Goal: Transaction & Acquisition: Obtain resource

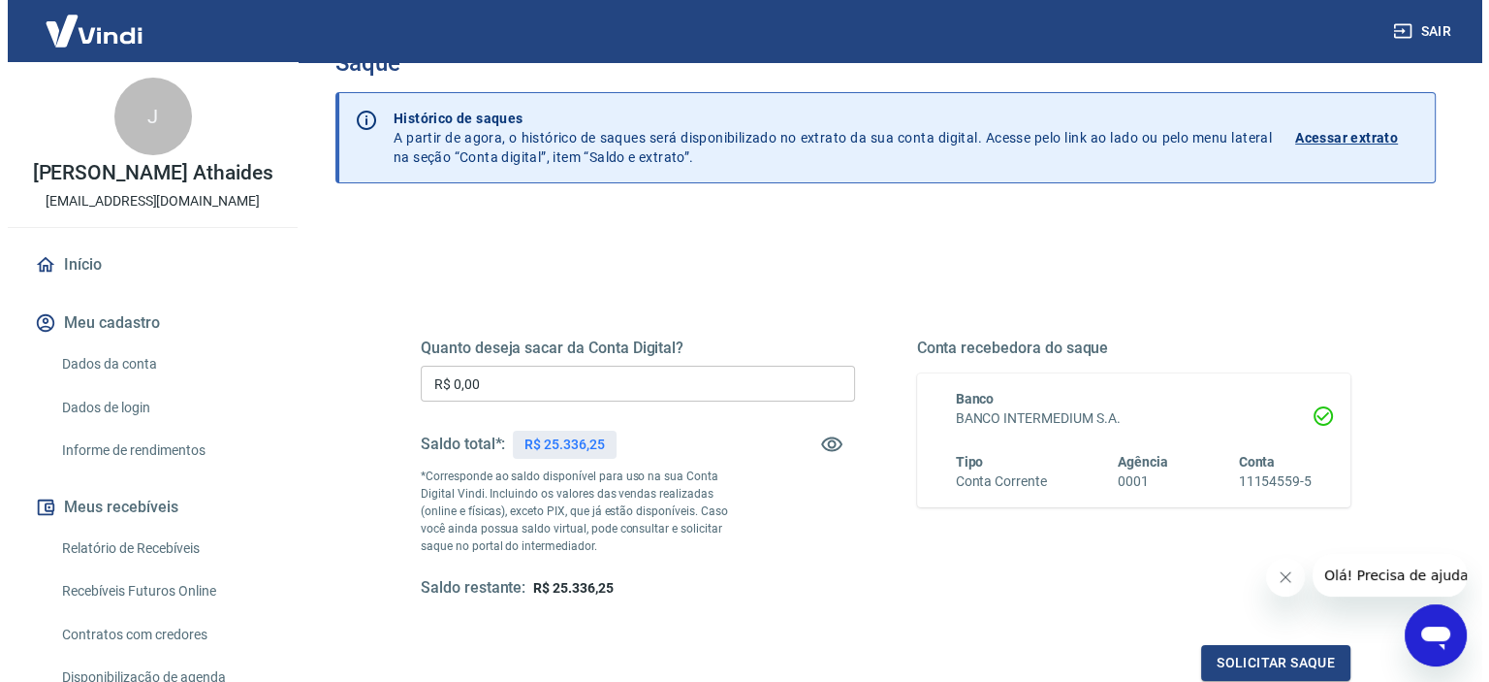
scroll to position [97, 0]
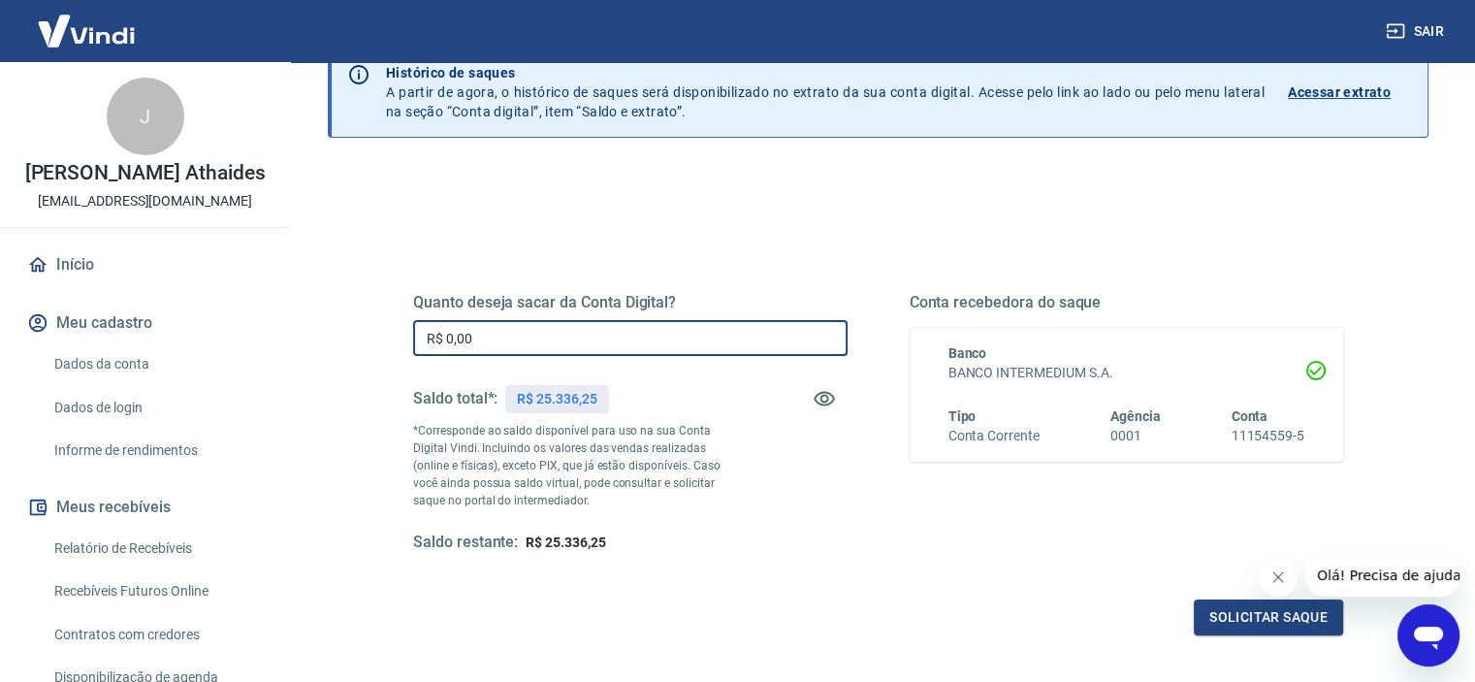
drag, startPoint x: 558, startPoint y: 332, endPoint x: 280, endPoint y: 339, distance: 278.4
click at [284, 339] on div "Sair J [PERSON_NAME] [EMAIL_ADDRESS][DOMAIN_NAME] Início Meu cadastro Dados da …" at bounding box center [737, 244] width 1475 height 682
paste input "25.373,22"
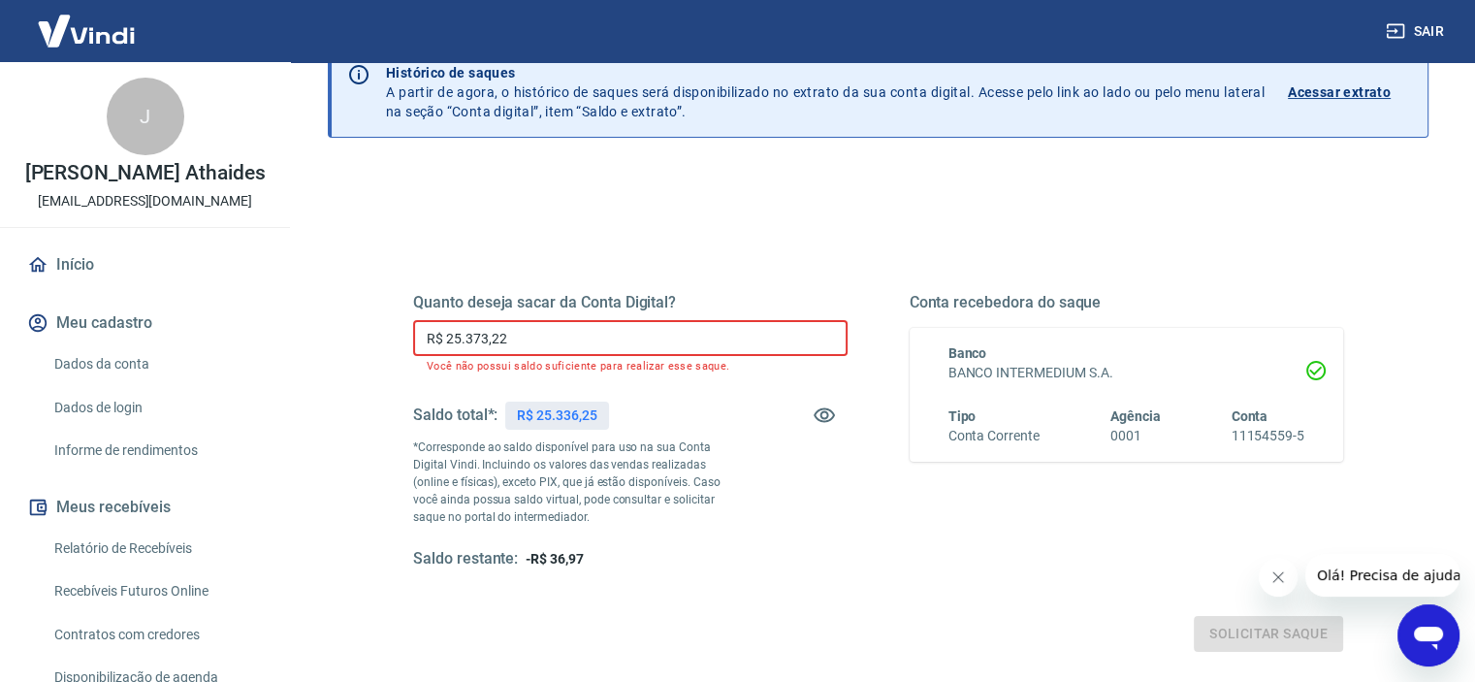
click at [533, 339] on input "R$ 25.373,22" at bounding box center [630, 338] width 434 height 36
click at [574, 317] on div "Quanto deseja sacar da Conta Digital? R$ 25.373,22 ​ Você não possui saldo sufi…" at bounding box center [630, 431] width 434 height 276
drag, startPoint x: 413, startPoint y: 332, endPoint x: 0, endPoint y: 487, distance: 441.2
click at [158, 418] on div "Sair J [PERSON_NAME] [EMAIL_ADDRESS][DOMAIN_NAME] Início Meu cadastro Dados da …" at bounding box center [737, 244] width 1475 height 682
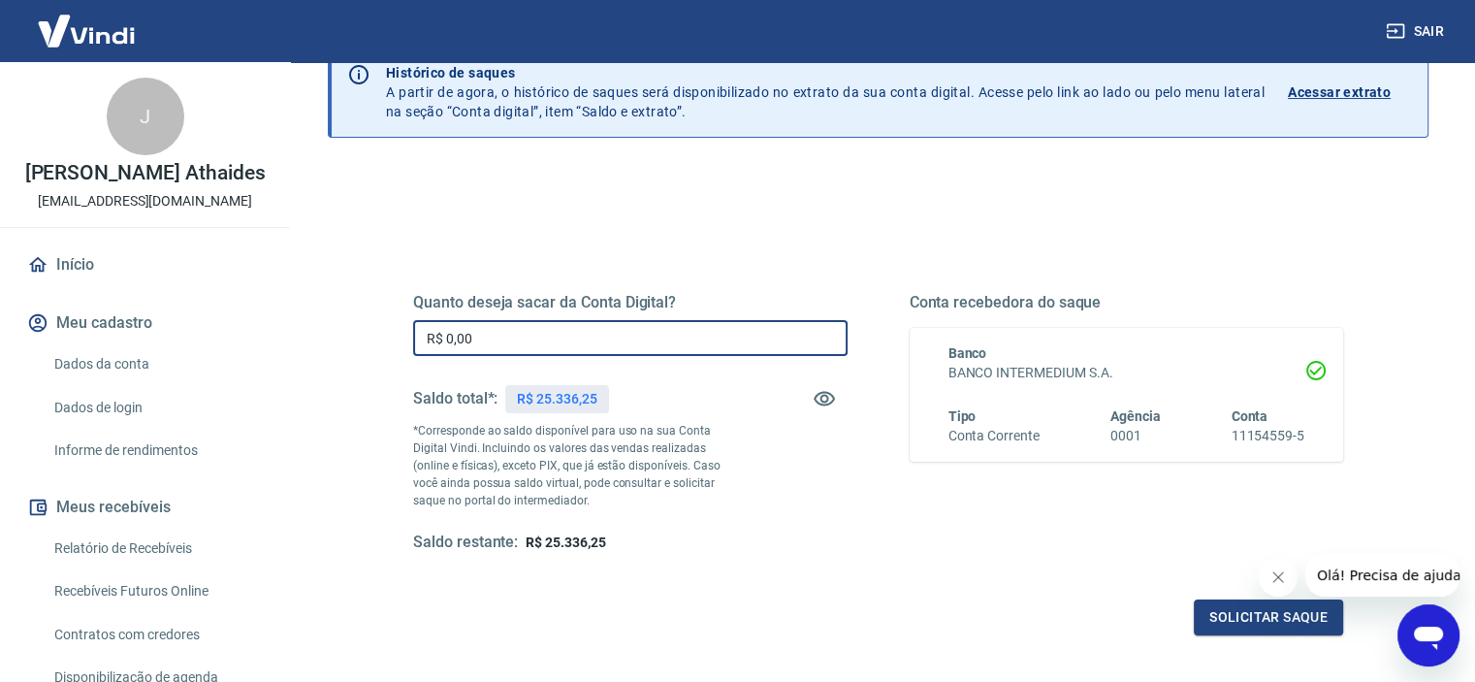
paste input "text"
click at [509, 336] on input "R$ 0,00" at bounding box center [630, 338] width 434 height 36
drag, startPoint x: 509, startPoint y: 336, endPoint x: 244, endPoint y: 366, distance: 266.4
click at [280, 360] on div "Sair J [PERSON_NAME] [EMAIL_ADDRESS][DOMAIN_NAME] Início Meu cadastro Dados da …" at bounding box center [737, 244] width 1475 height 682
paste input "25.198,46"
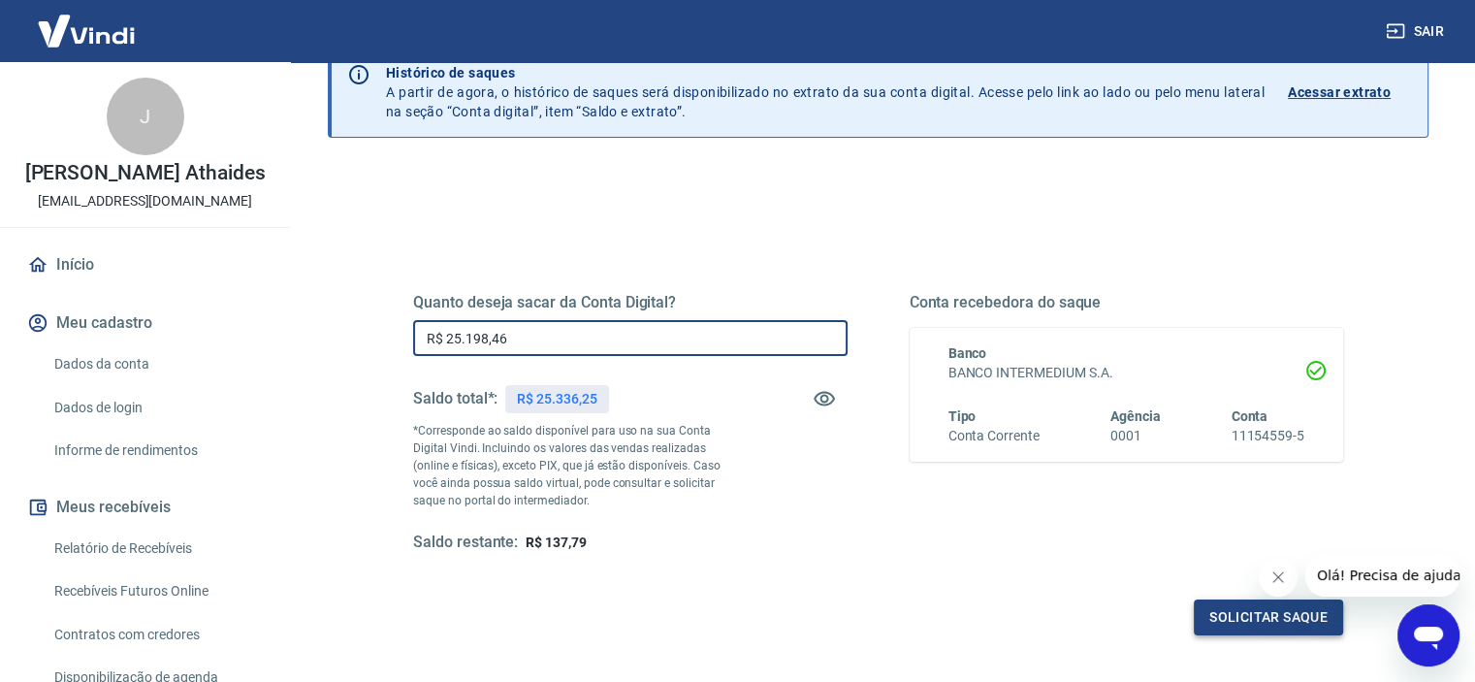
type input "R$ 25.198,46"
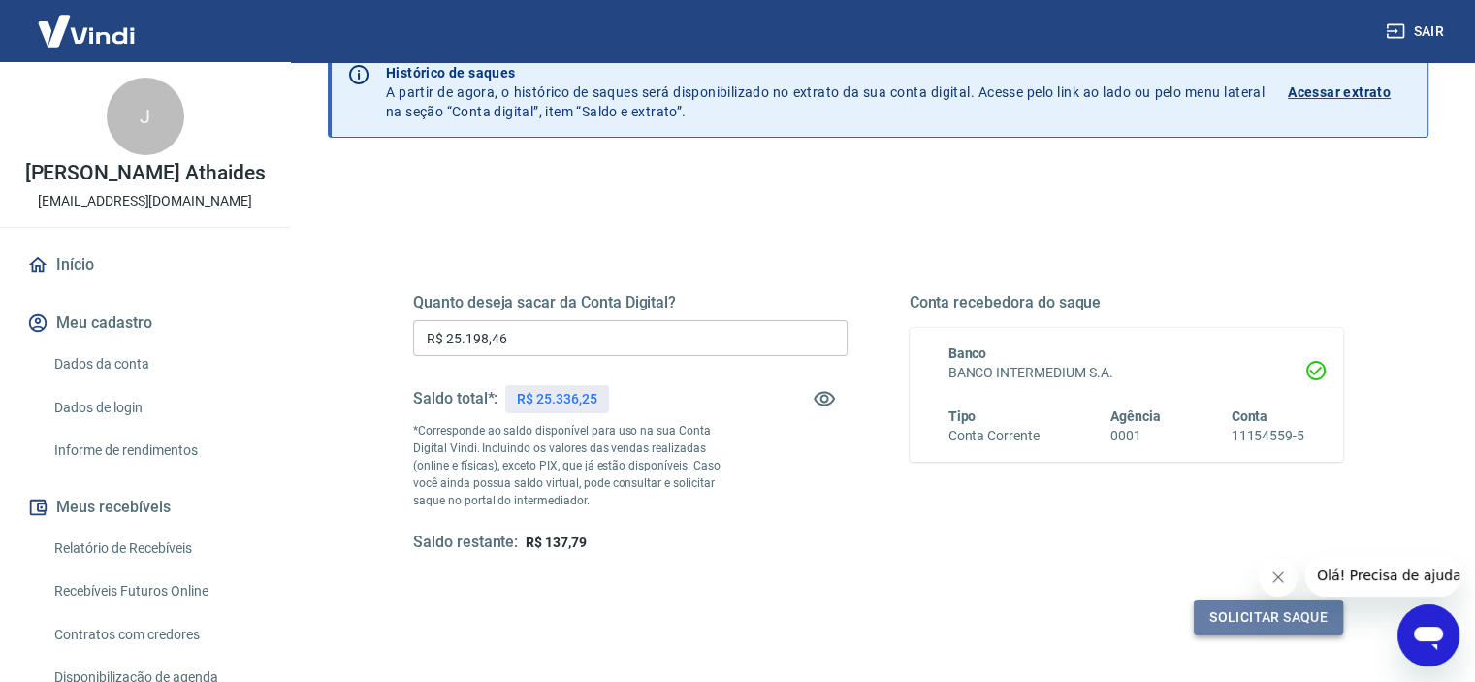
click at [1245, 620] on button "Solicitar saque" at bounding box center [1267, 617] width 149 height 36
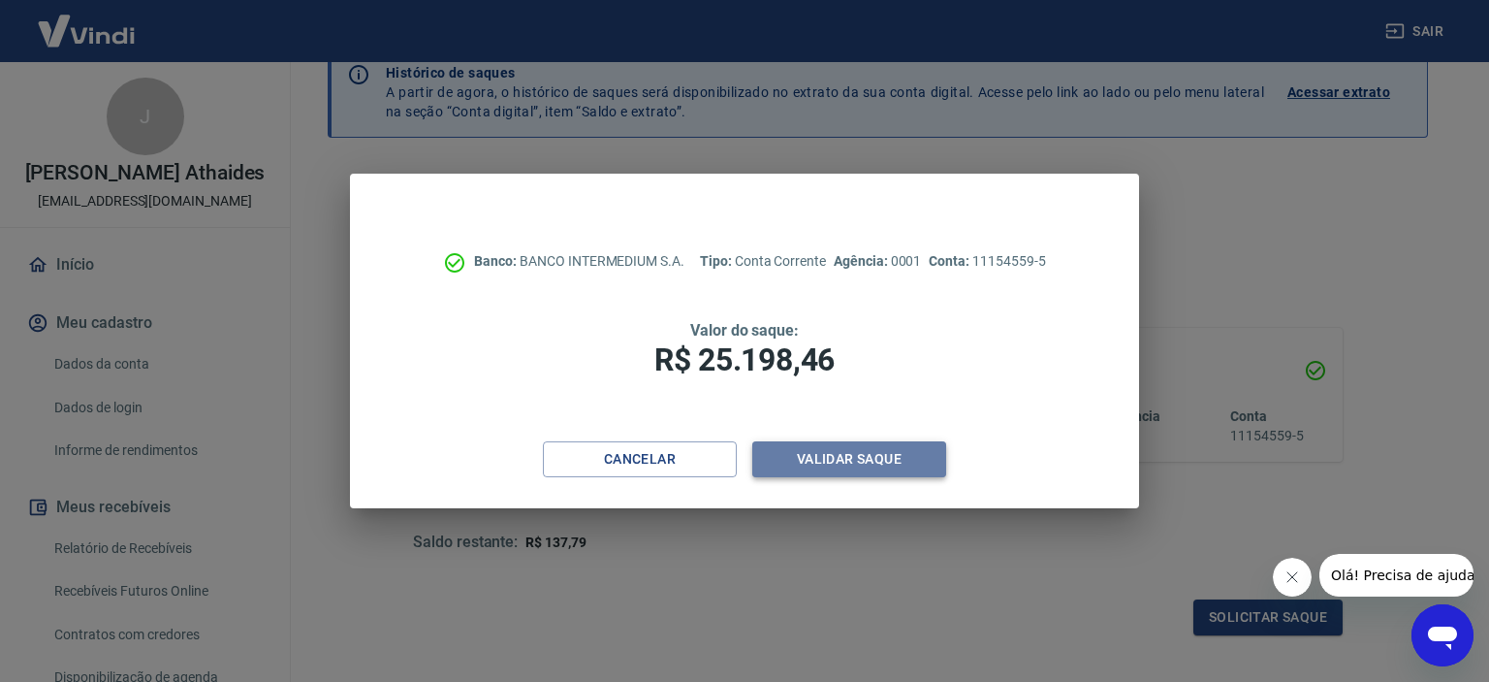
click at [866, 449] on button "Validar saque" at bounding box center [849, 459] width 194 height 36
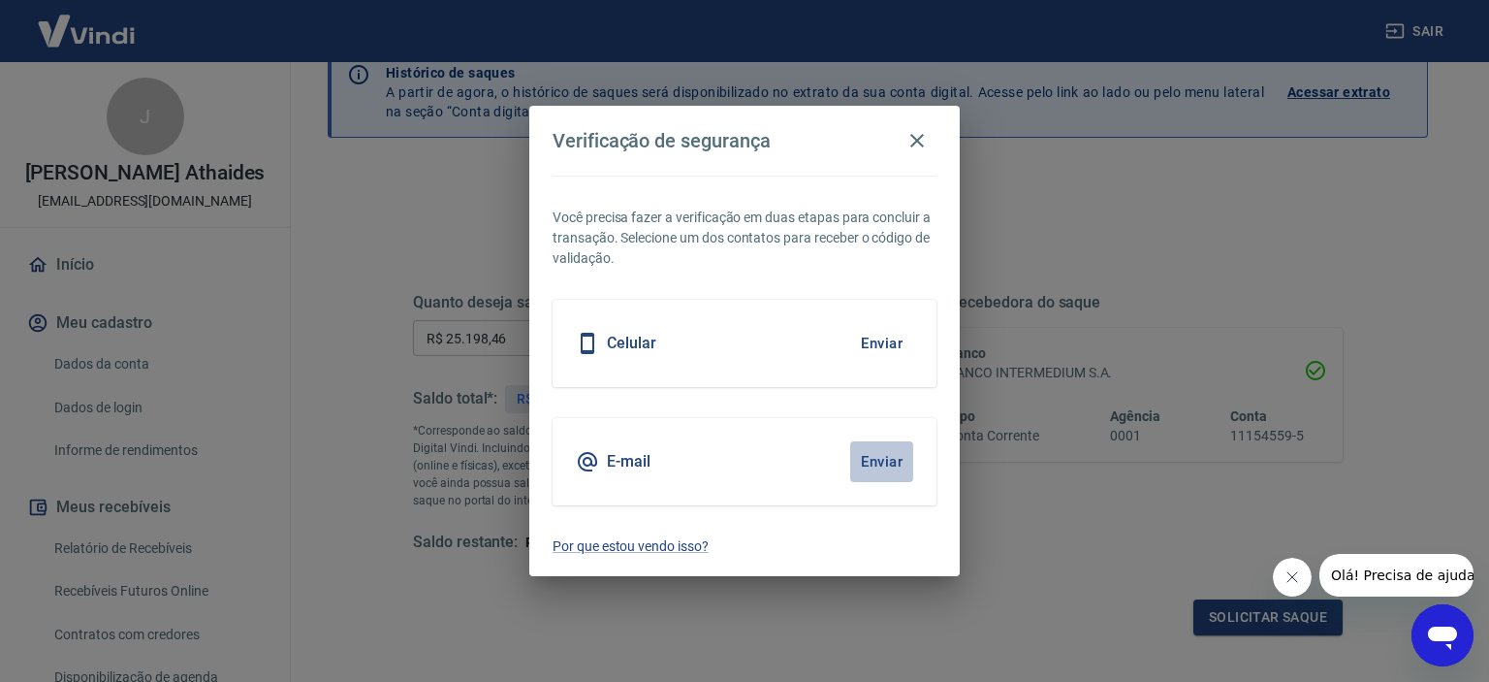
click at [885, 472] on button "Enviar" at bounding box center [881, 461] width 63 height 41
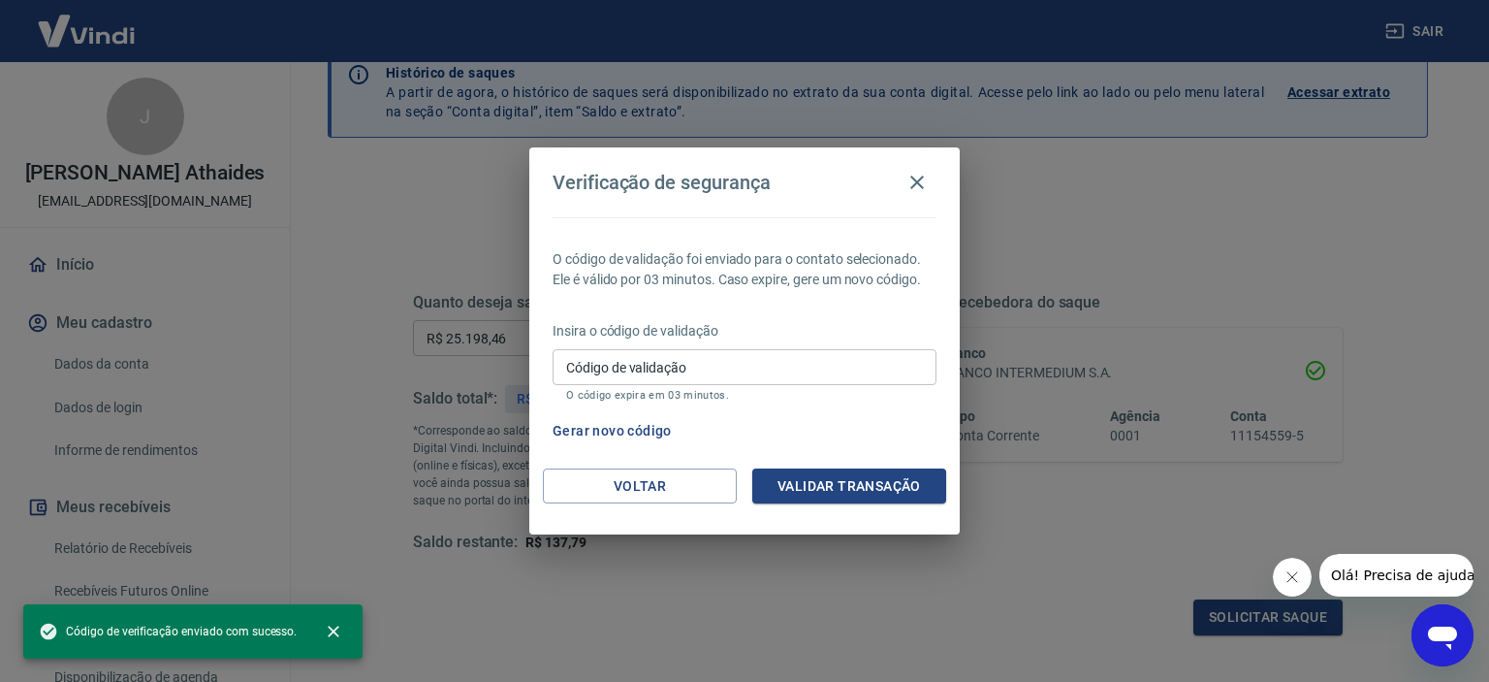
click at [652, 349] on div "Código de validação Código de validação O código expira em 03 minutos." at bounding box center [745, 375] width 384 height 52
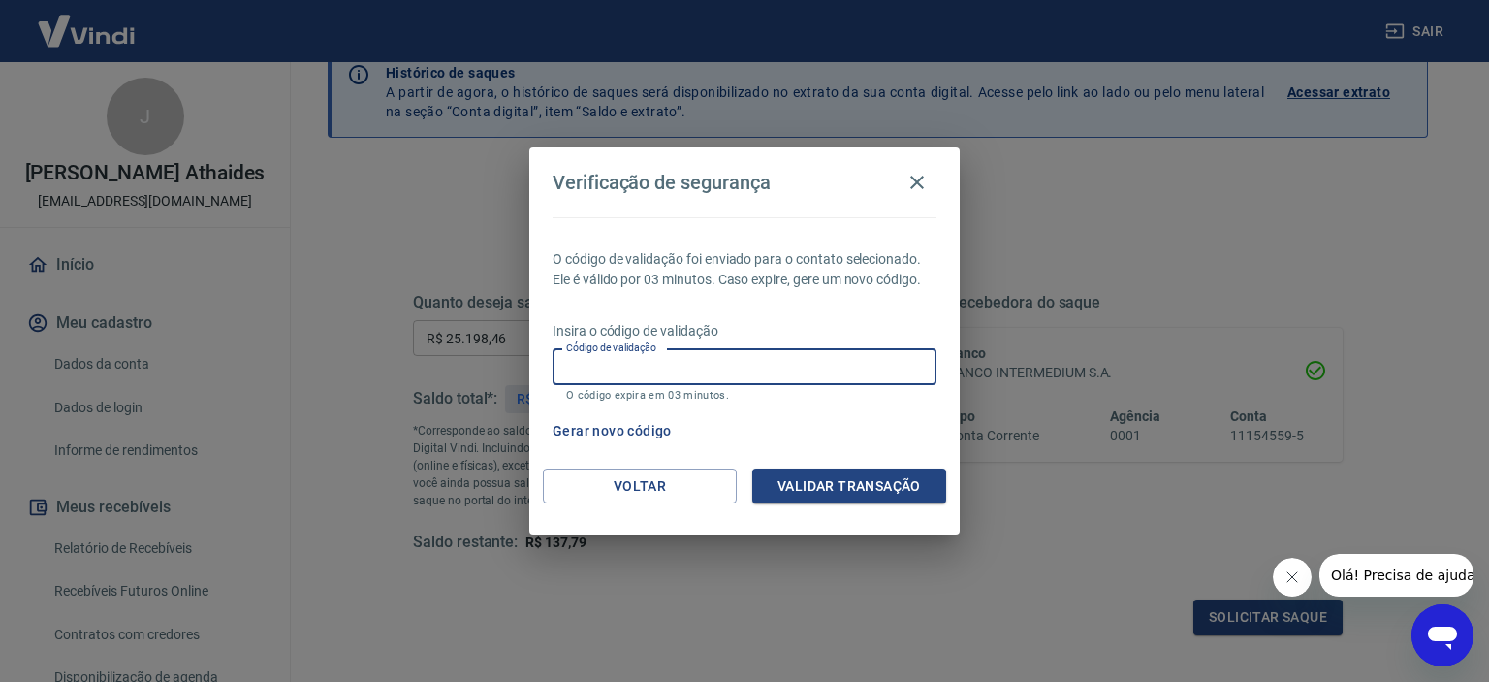
paste input "512728"
type input "512728"
click at [856, 486] on button "Validar transação" at bounding box center [849, 486] width 194 height 36
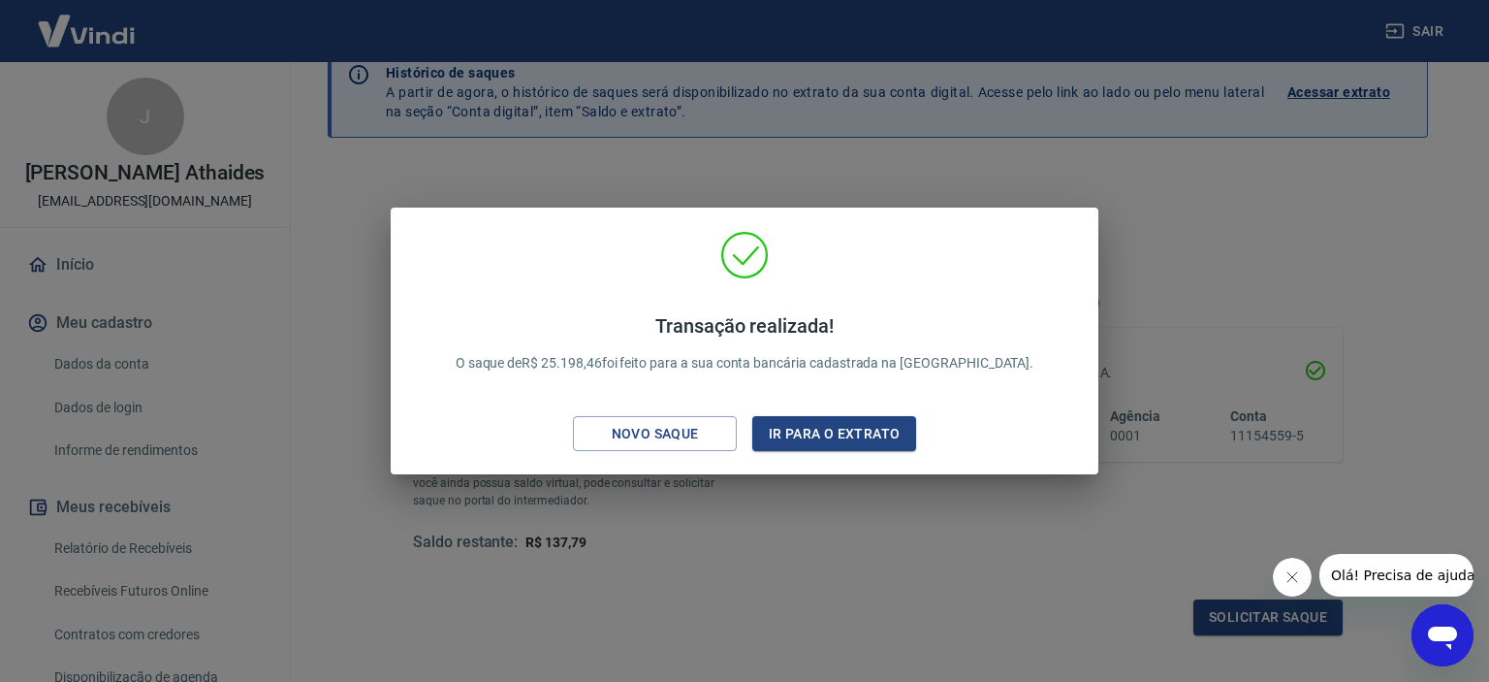
click at [1091, 563] on div "Transação realizada! O saque de R$ 25.198,46 foi feito para a sua conta bancári…" at bounding box center [744, 341] width 1489 height 682
